Goal: Find specific page/section: Find specific page/section

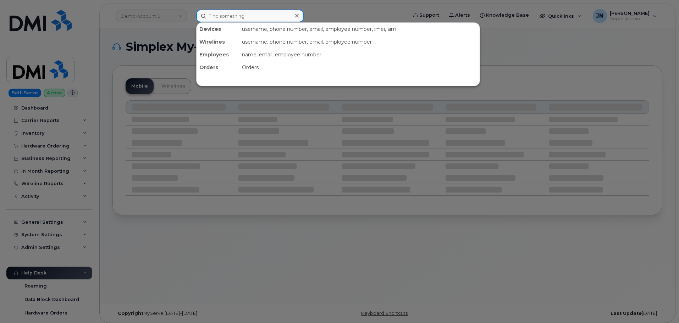
click at [275, 12] on input at bounding box center [249, 16] width 107 height 13
paste input "6125625297"
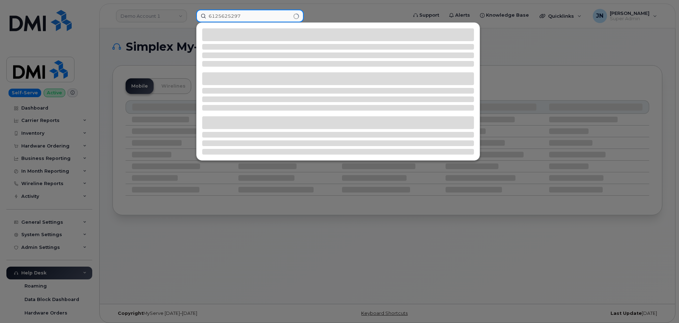
type input "6125625297"
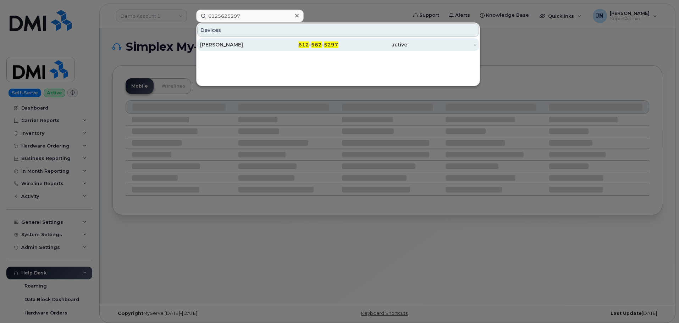
click at [249, 43] on div "[PERSON_NAME]" at bounding box center [234, 44] width 69 height 7
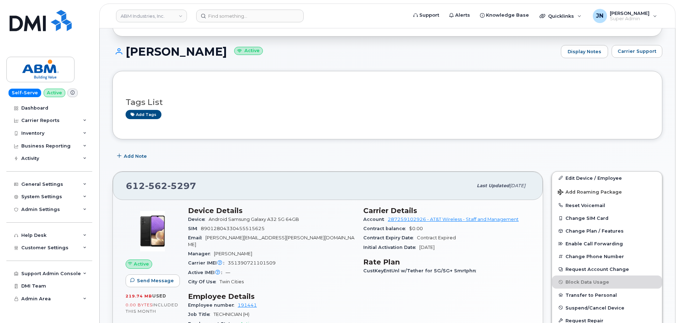
scroll to position [95, 0]
